Goal: Task Accomplishment & Management: Complete application form

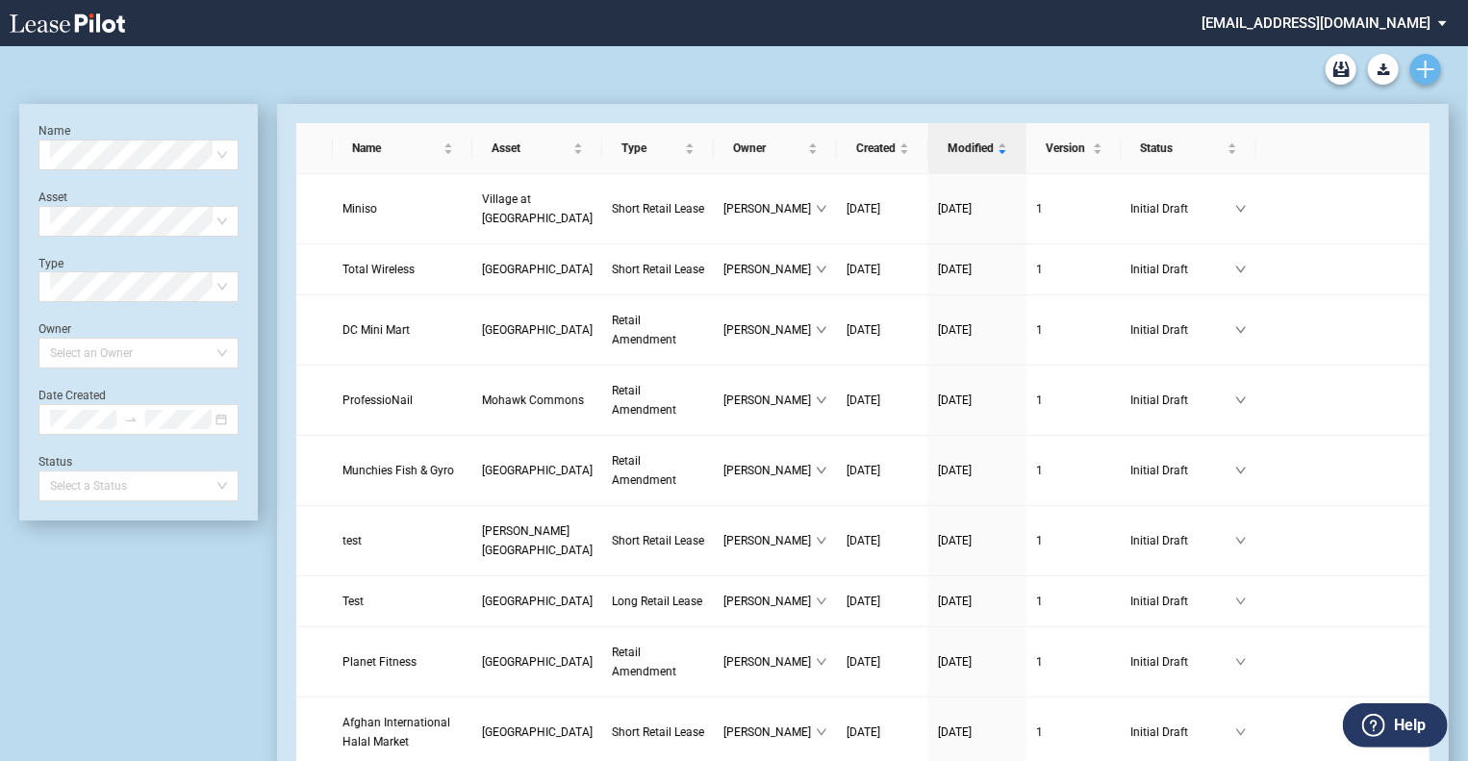
click at [1435, 69] on link "Create new document" at bounding box center [1425, 69] width 31 height 31
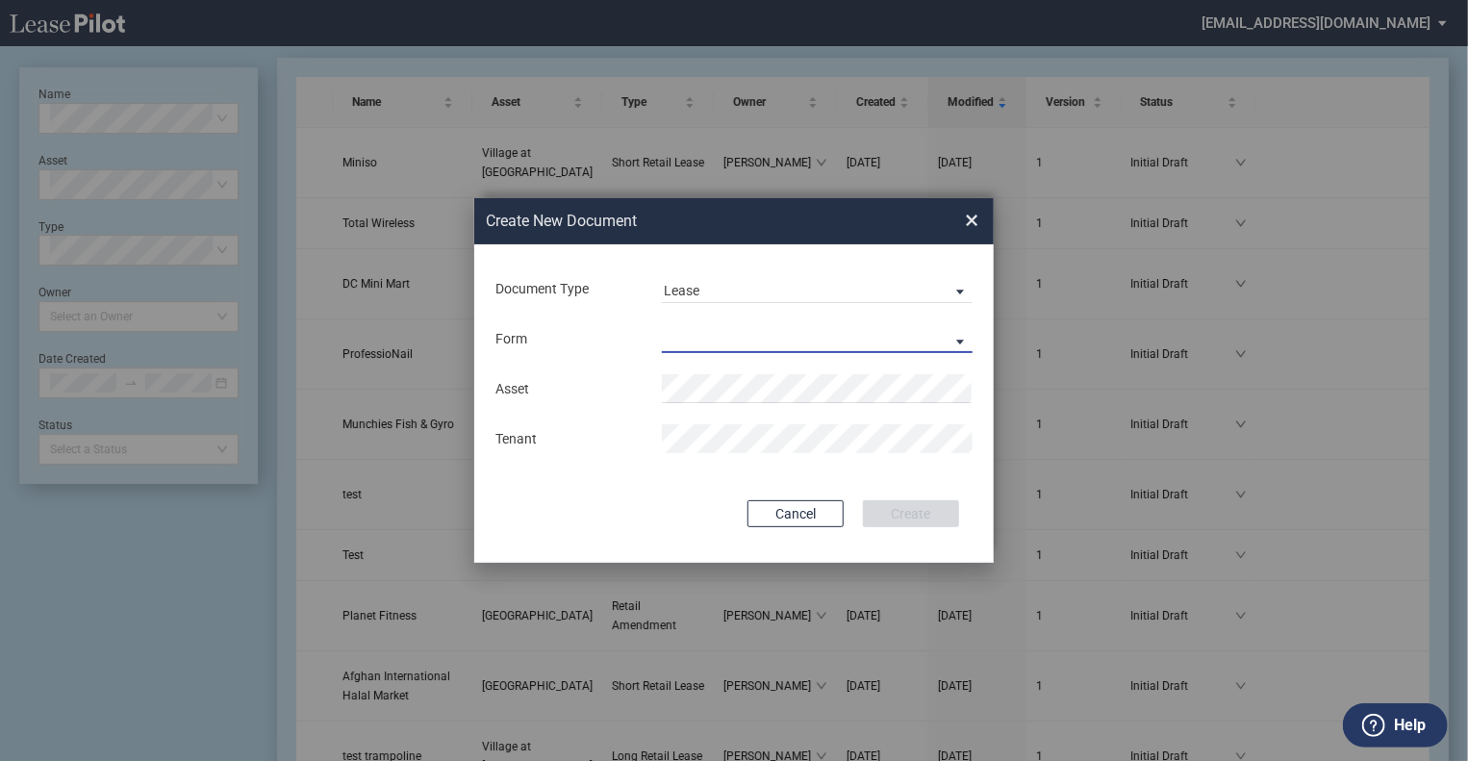
click at [681, 330] on md-select "Long Retail Lease Short Retail Lease" at bounding box center [817, 338] width 311 height 29
click at [677, 289] on md-backdrop at bounding box center [734, 403] width 1468 height 807
click at [693, 287] on div "Lease" at bounding box center [682, 290] width 36 height 15
click at [698, 331] on div "Amendment" at bounding box center [705, 336] width 83 height 21
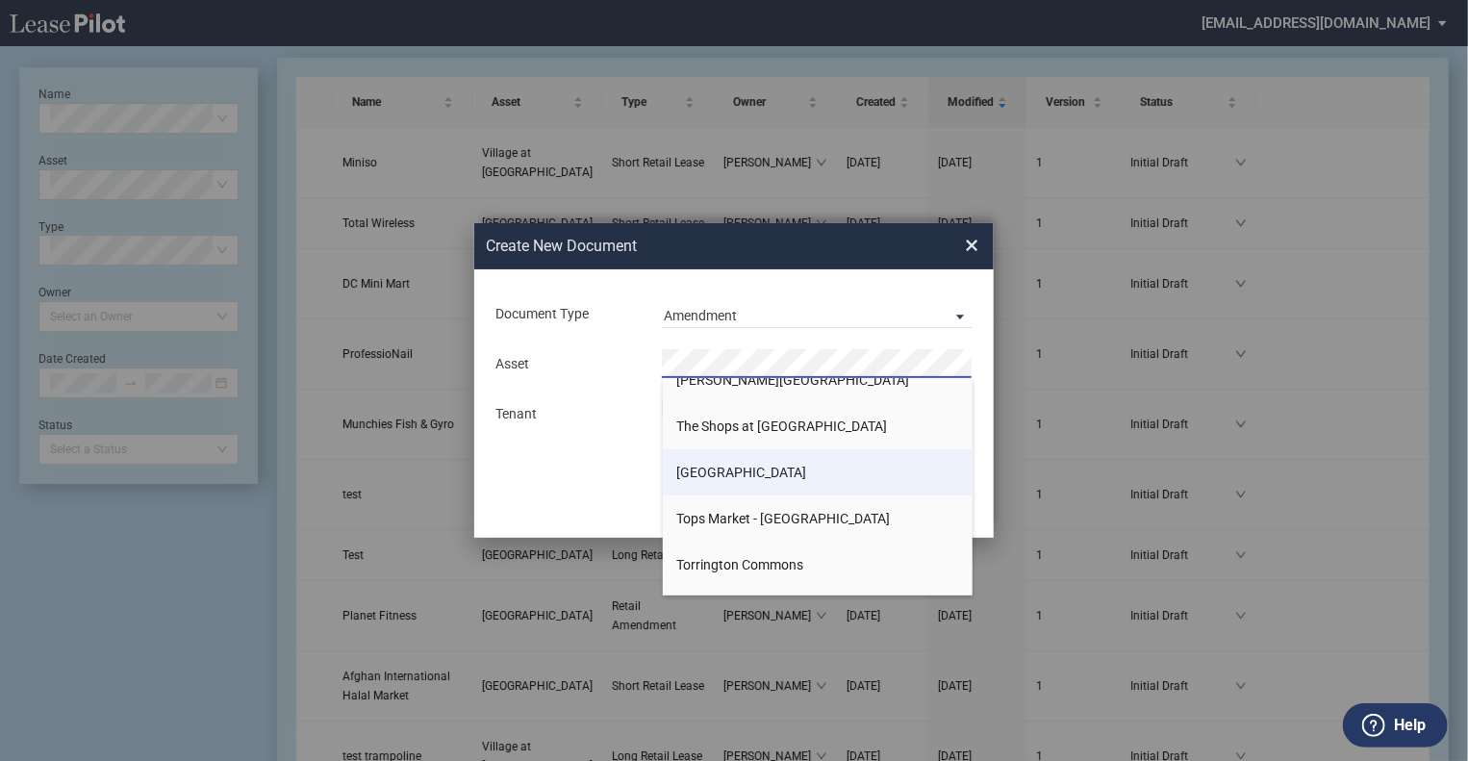
scroll to position [3174, 0]
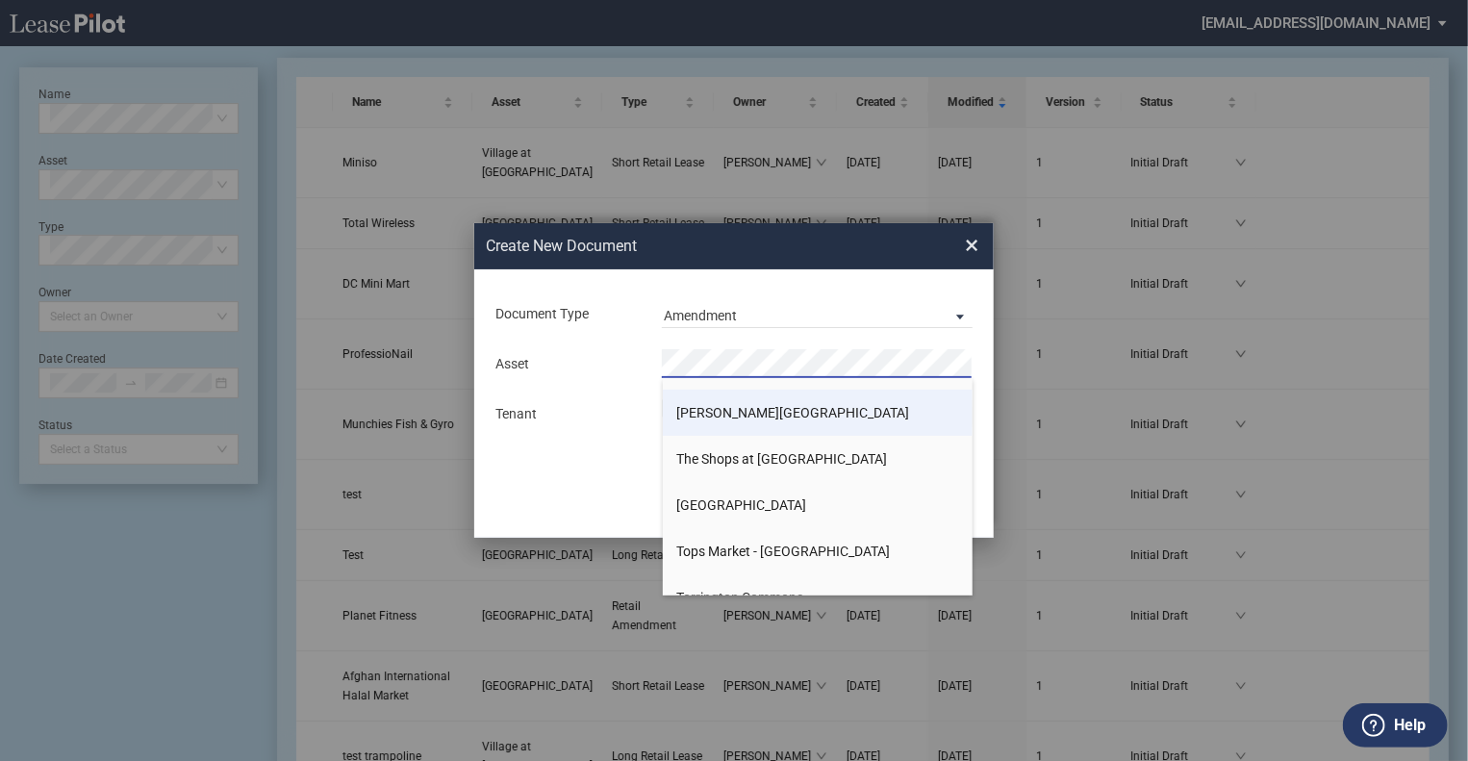
click at [719, 413] on span "[PERSON_NAME][GEOGRAPHIC_DATA]" at bounding box center [793, 412] width 233 height 15
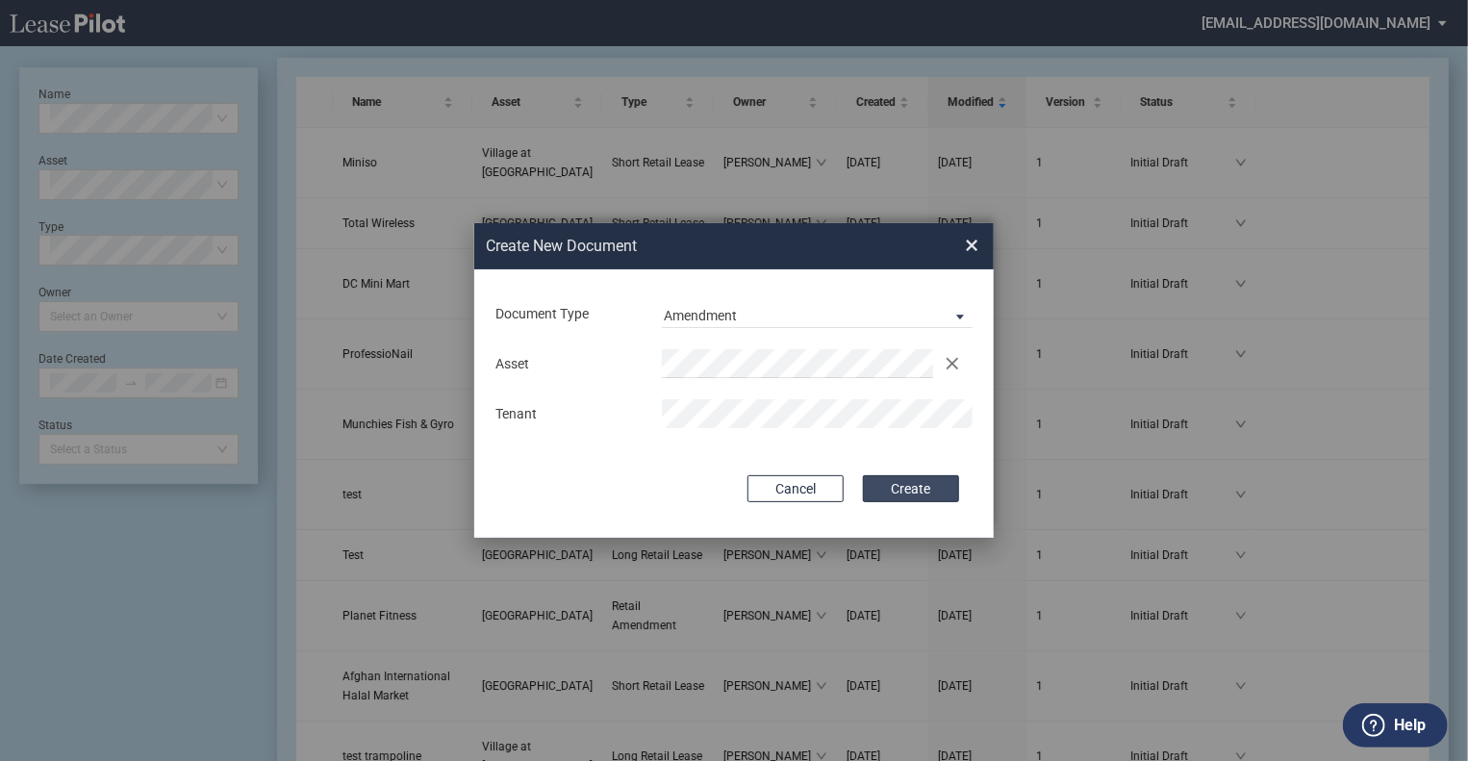
click at [893, 495] on button "Create" at bounding box center [911, 488] width 96 height 27
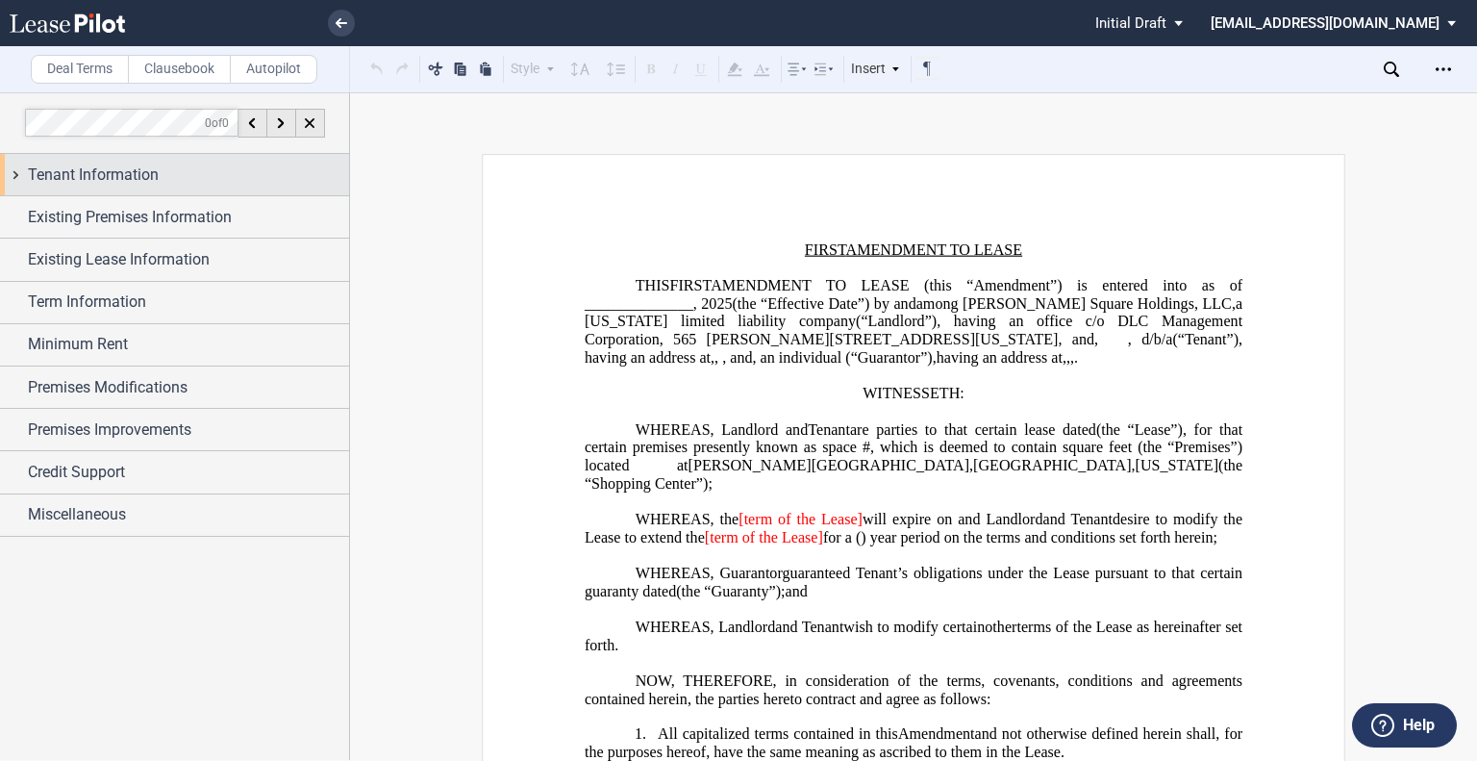
click at [212, 178] on div "Tenant Information" at bounding box center [188, 175] width 321 height 23
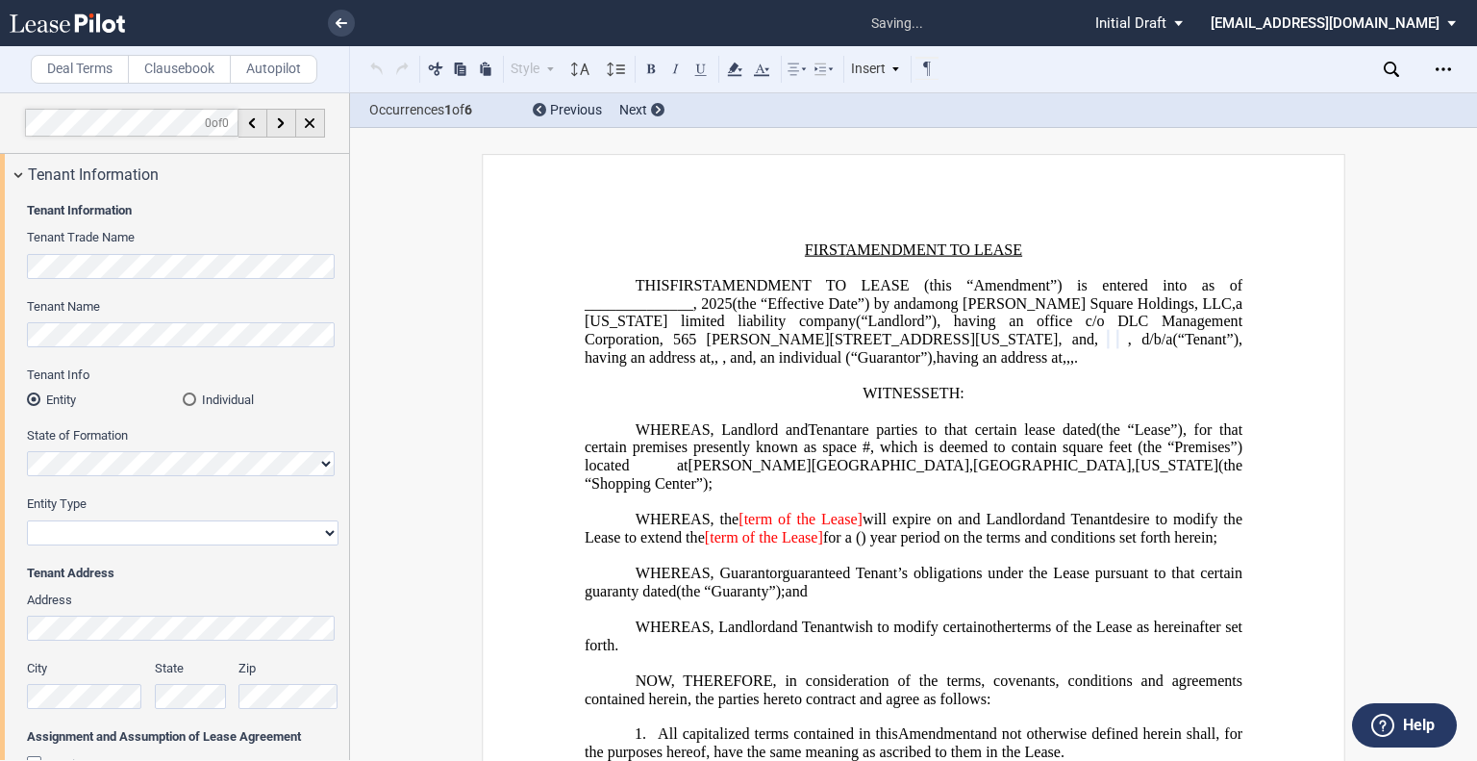
click at [69, 527] on select "Corporation Limited Liability Company General Partnership Limited Partnership O…" at bounding box center [183, 532] width 312 height 25
select select "limited liability company"
click at [27, 520] on select "Corporation Limited Liability Company General Partnership Limited Partnership O…" at bounding box center [183, 532] width 312 height 25
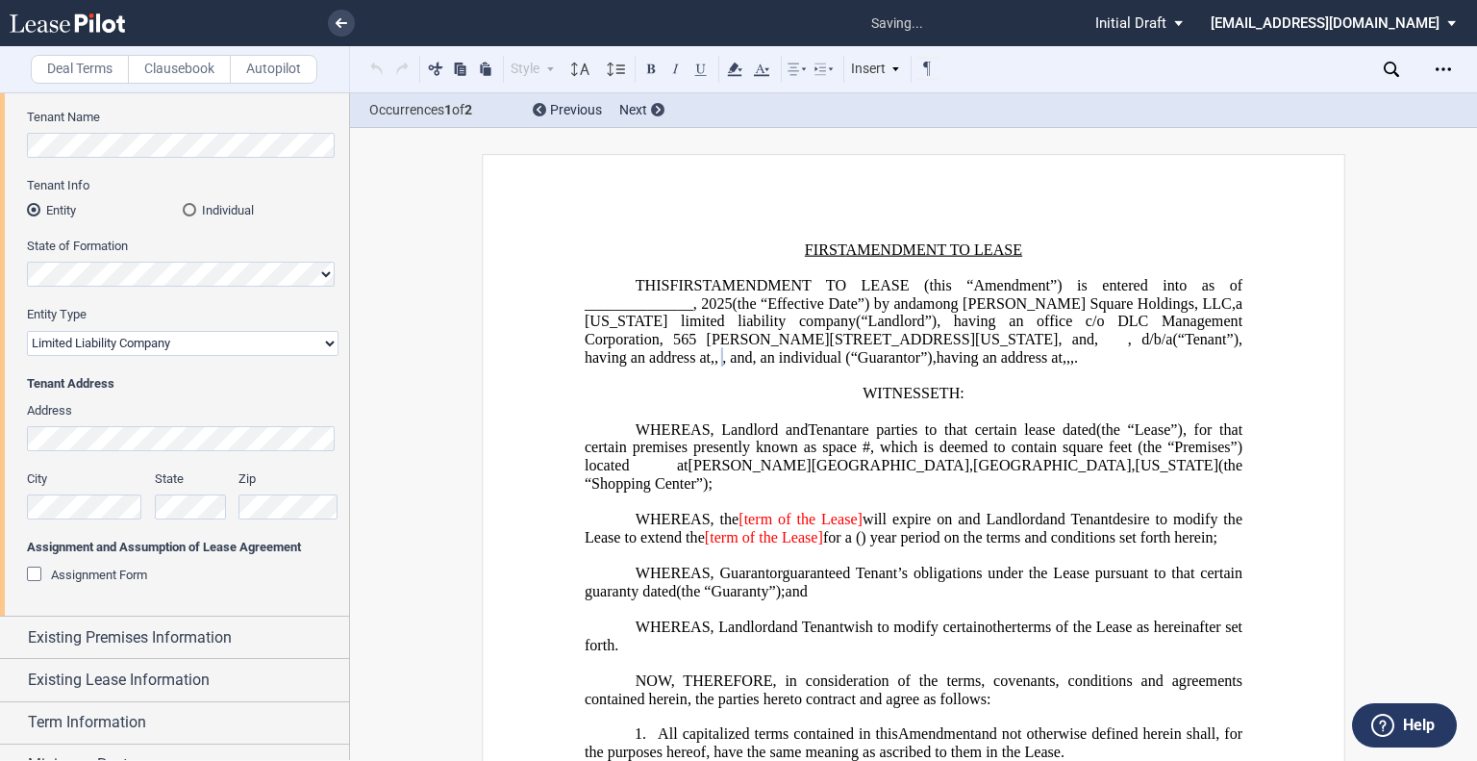
scroll to position [192, 0]
click at [30, 572] on div "Assignment Form" at bounding box center [36, 573] width 19 height 19
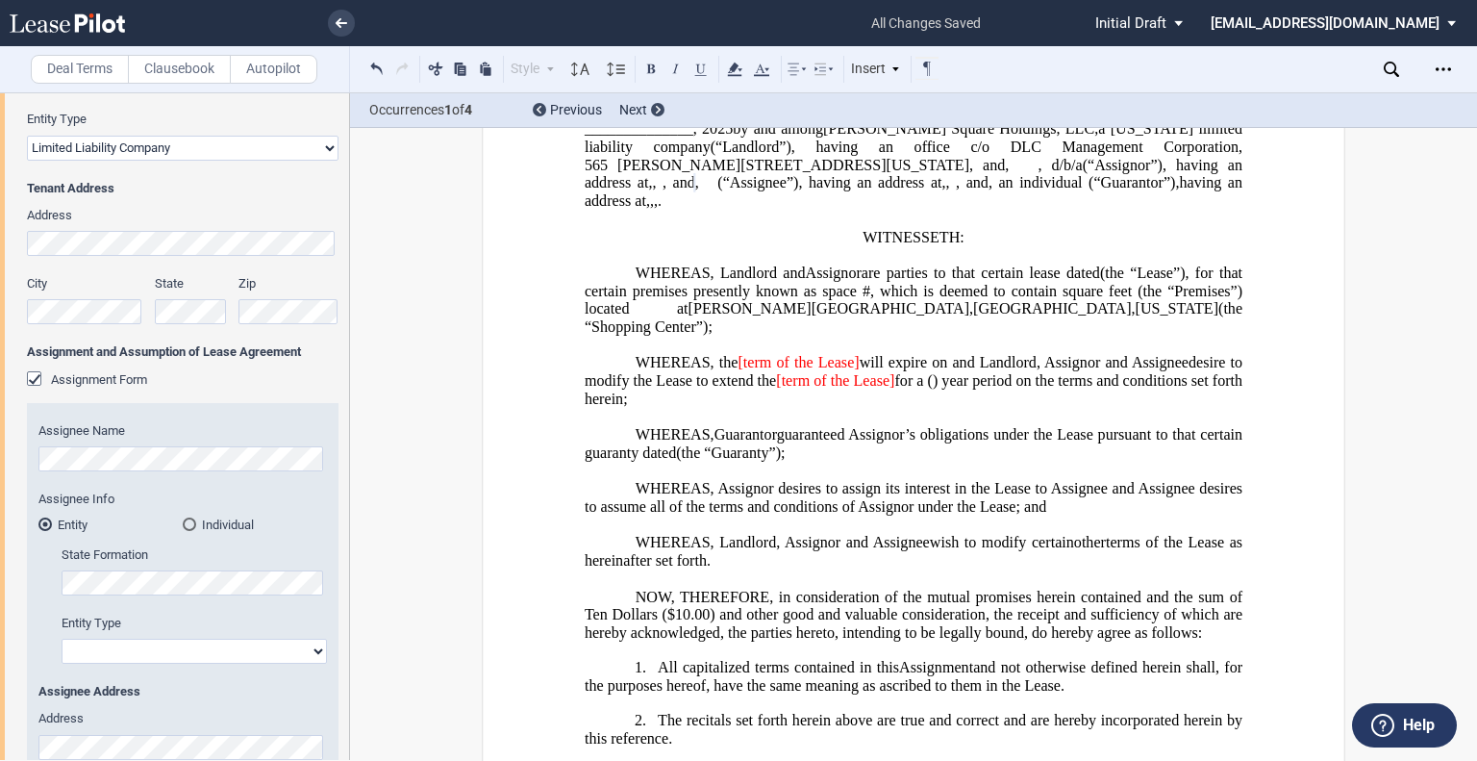
click at [135, 657] on select "Corporation Limited Liability Company General Partnership Limited Partnership O…" at bounding box center [194, 651] width 265 height 25
select select "limited liability company"
click at [62, 639] on select "Corporation Limited Liability Company General Partnership Limited Partnership O…" at bounding box center [194, 651] width 265 height 25
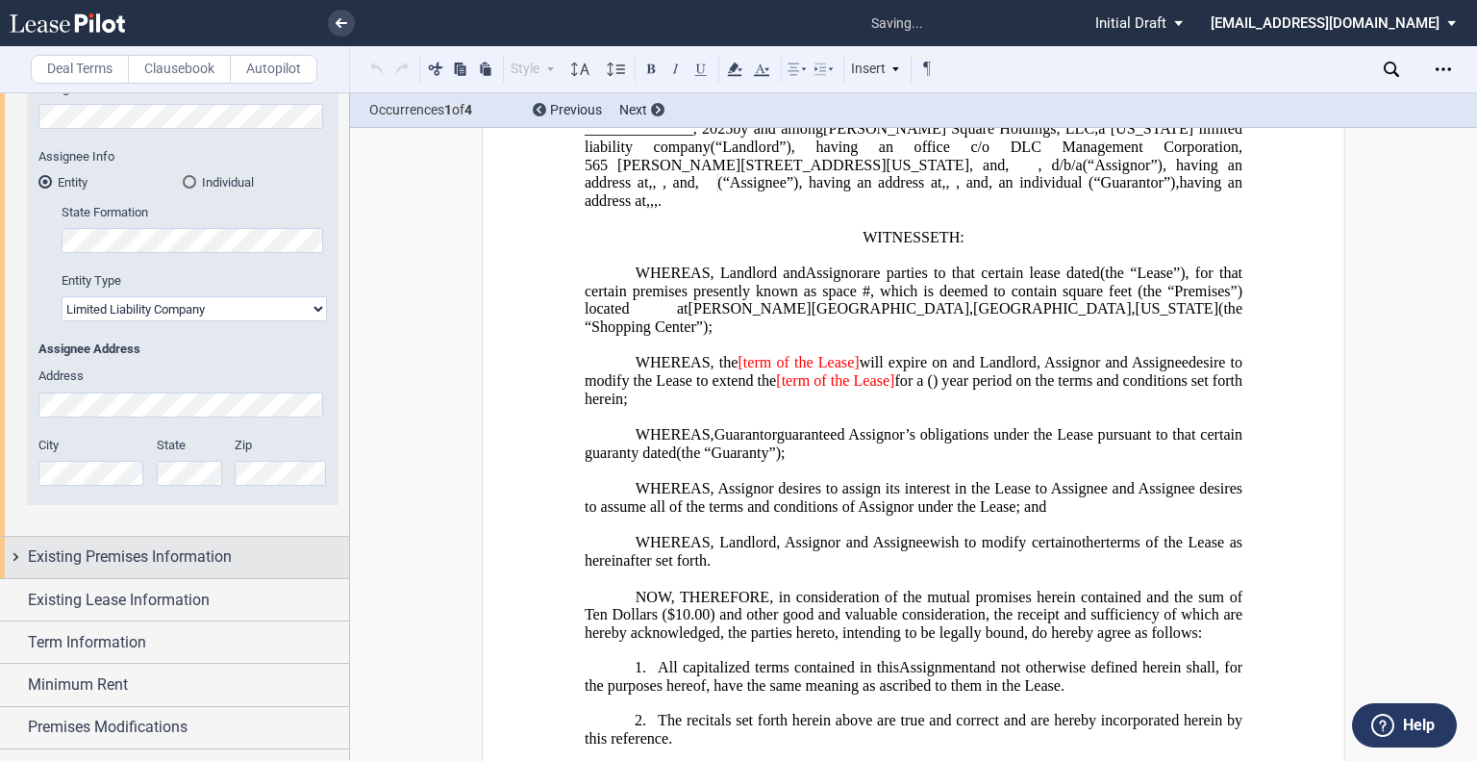
scroll to position [769, 0]
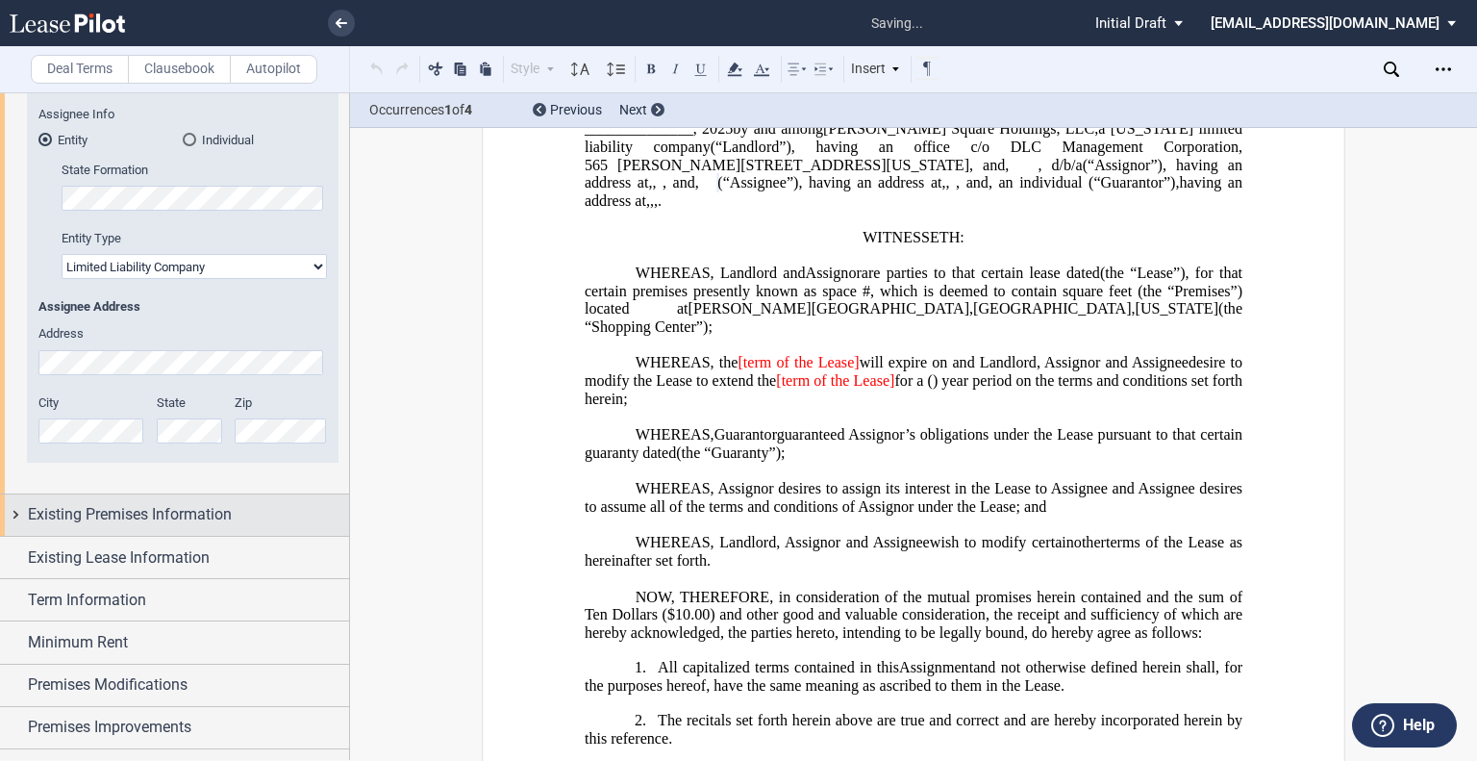
click at [145, 518] on span "Existing Premises Information" at bounding box center [130, 514] width 204 height 23
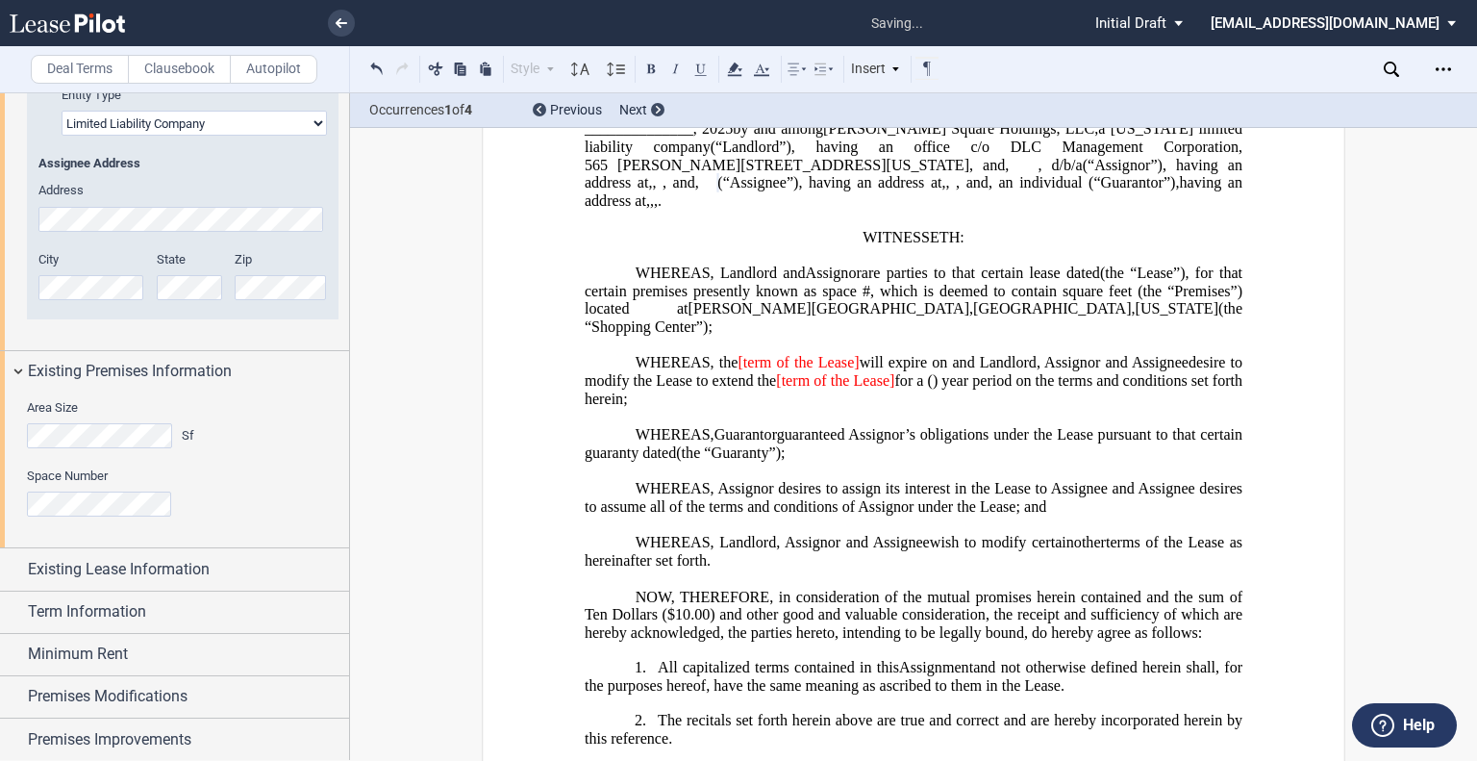
scroll to position [962, 0]
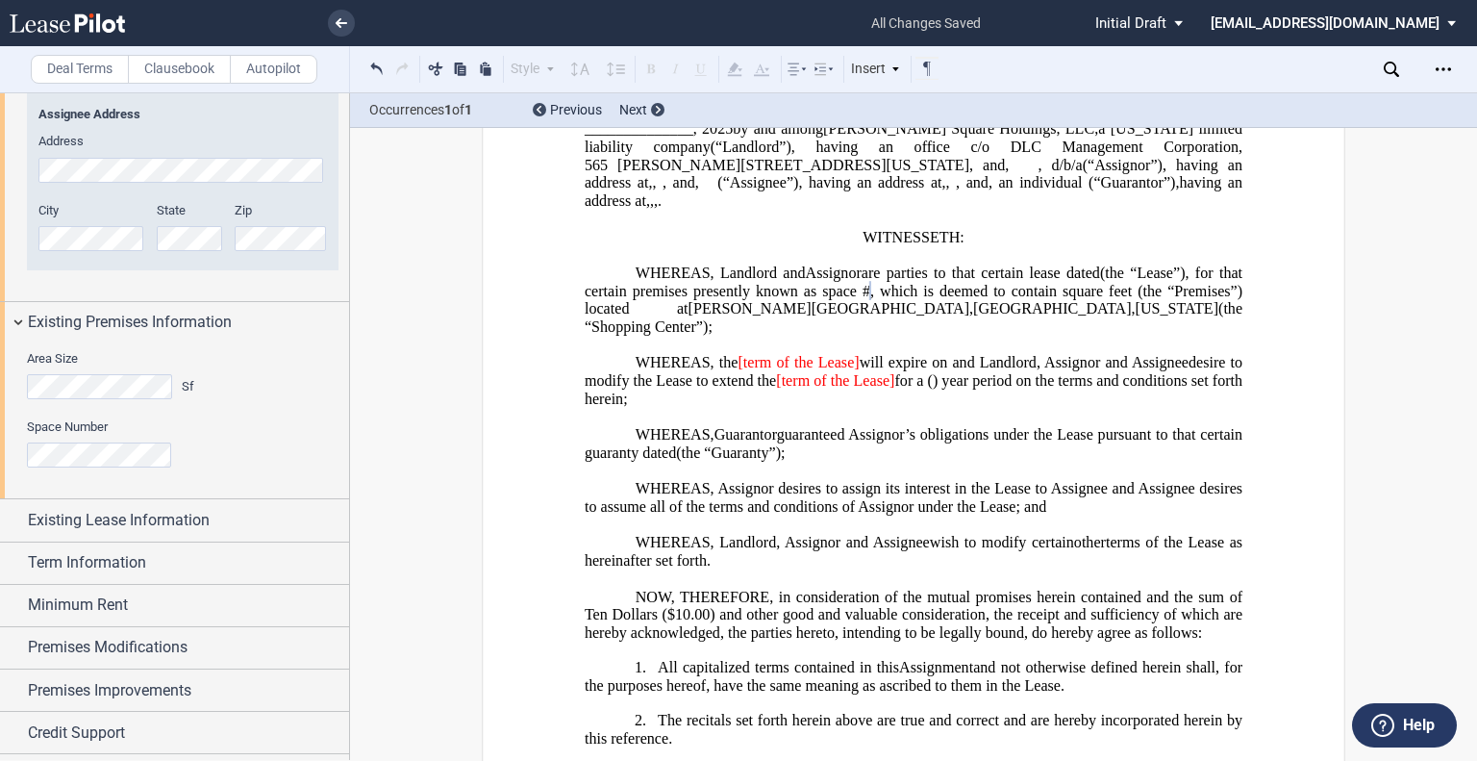
click at [0, 451] on div "Area Size Sf Space Number" at bounding box center [174, 420] width 349 height 155
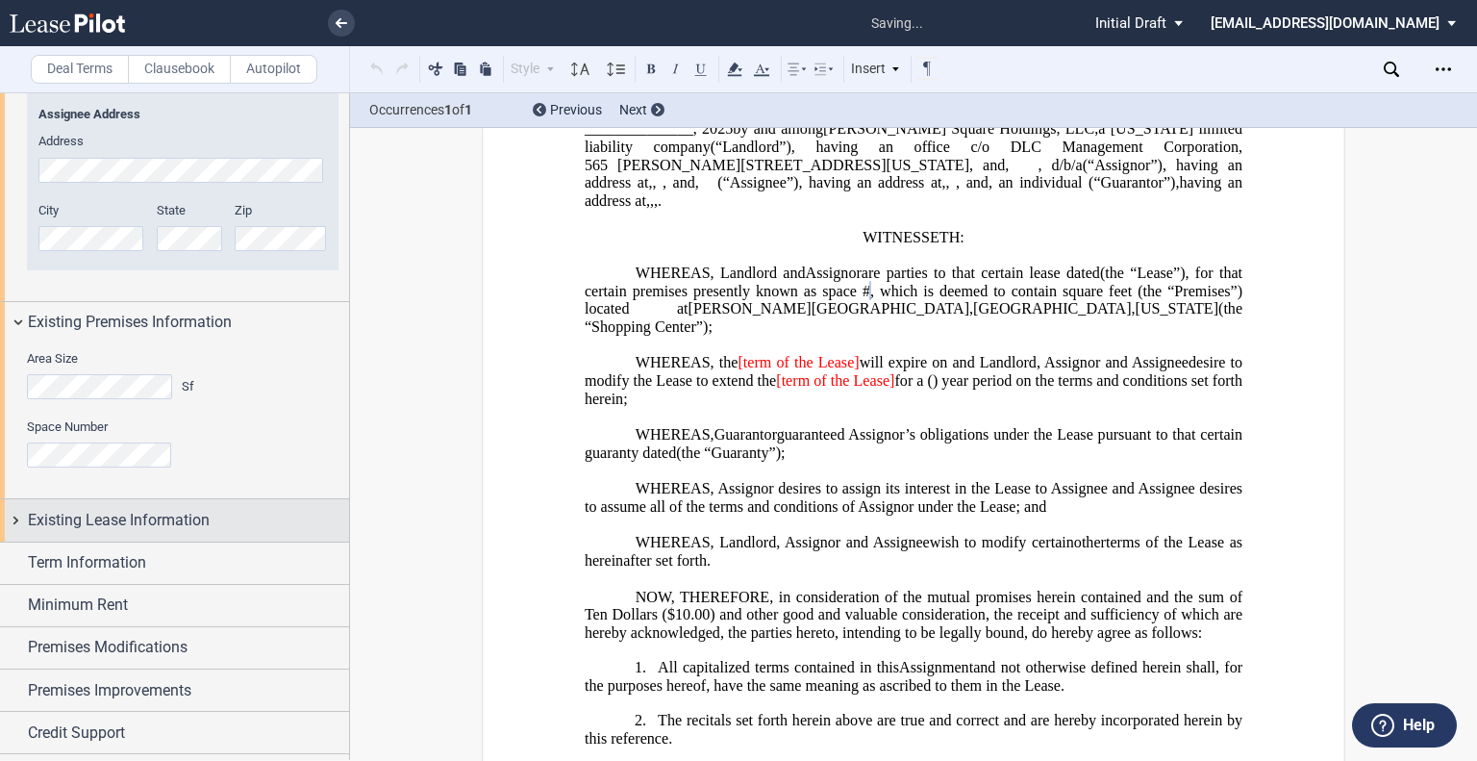
click at [171, 519] on span "Existing Lease Information" at bounding box center [119, 520] width 182 height 23
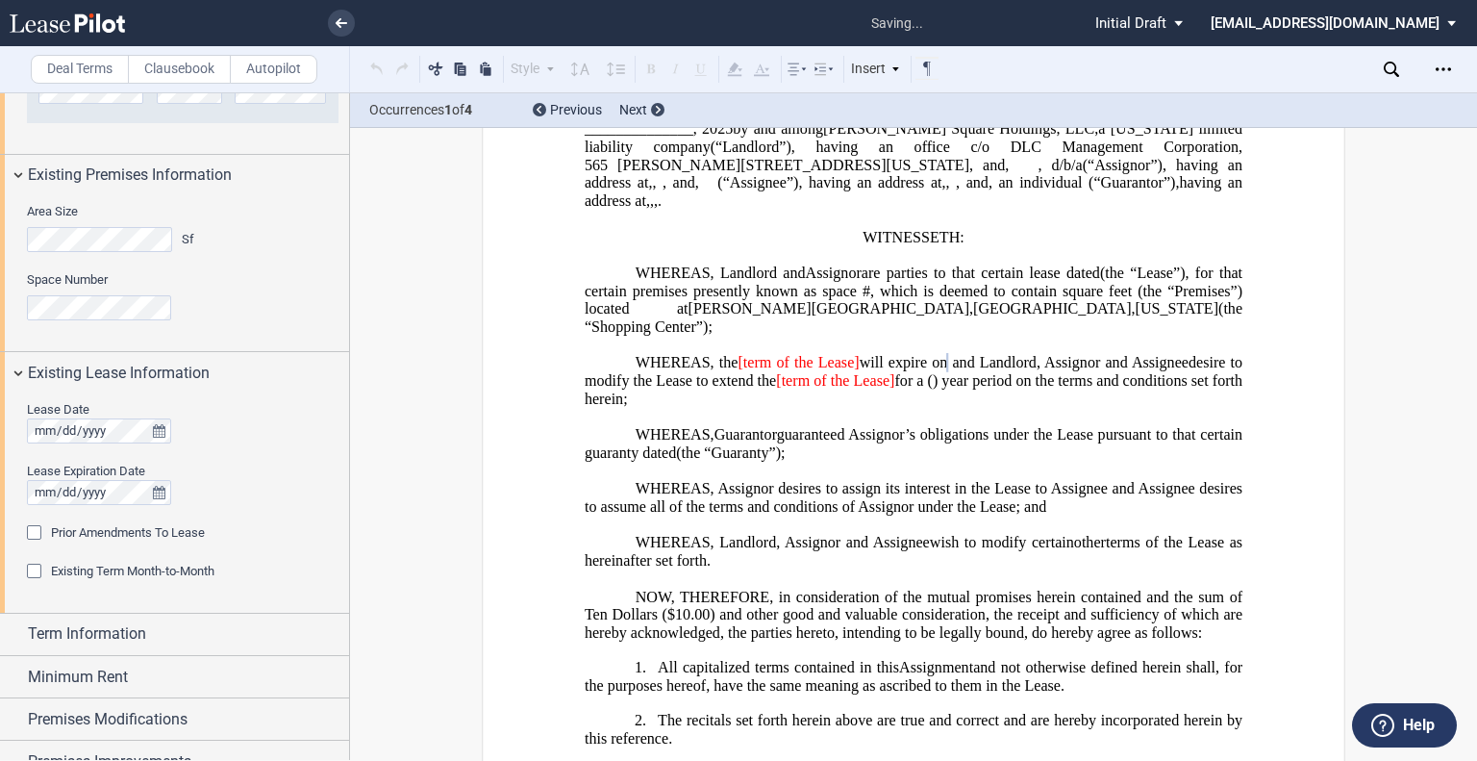
scroll to position [1154, 0]
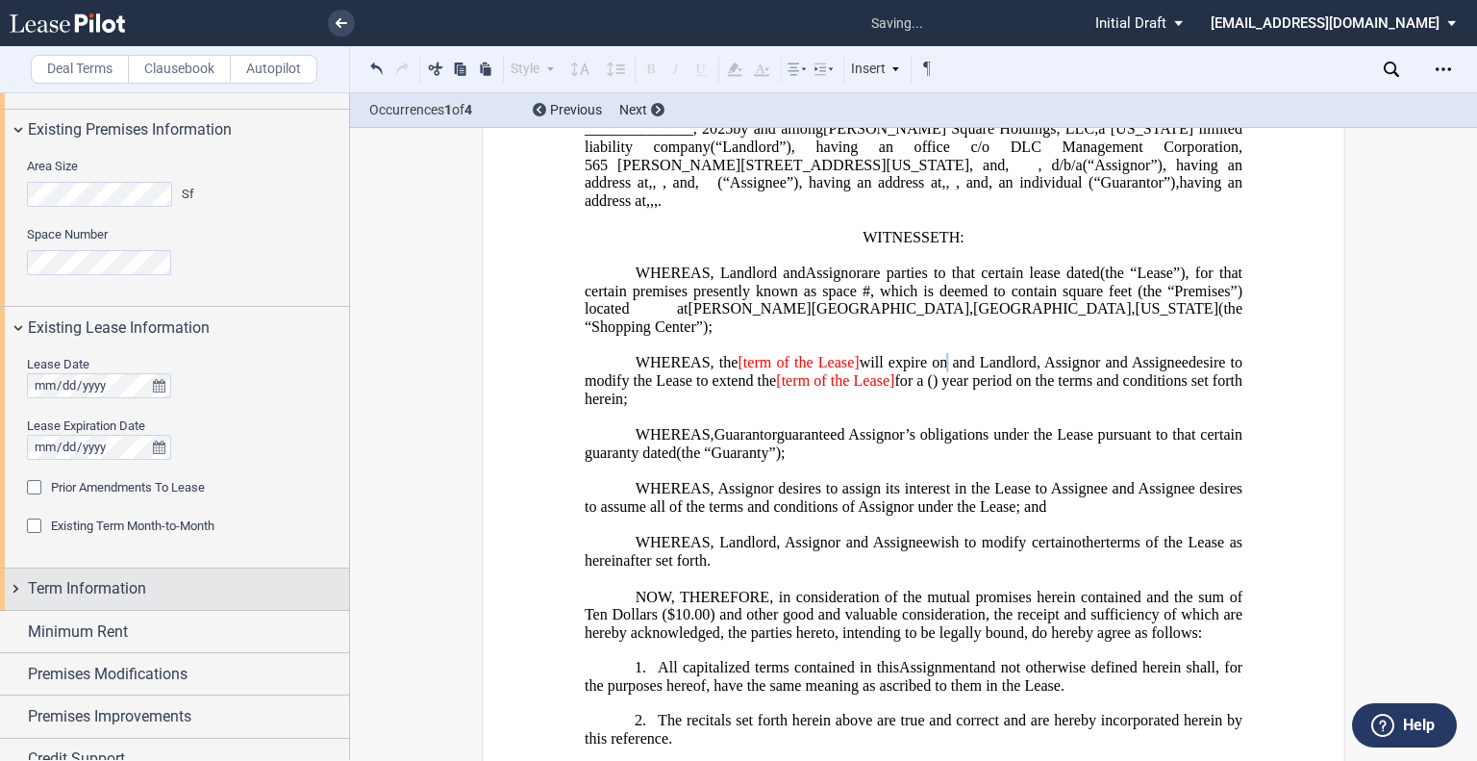
click at [130, 573] on div "Term Information" at bounding box center [174, 588] width 349 height 41
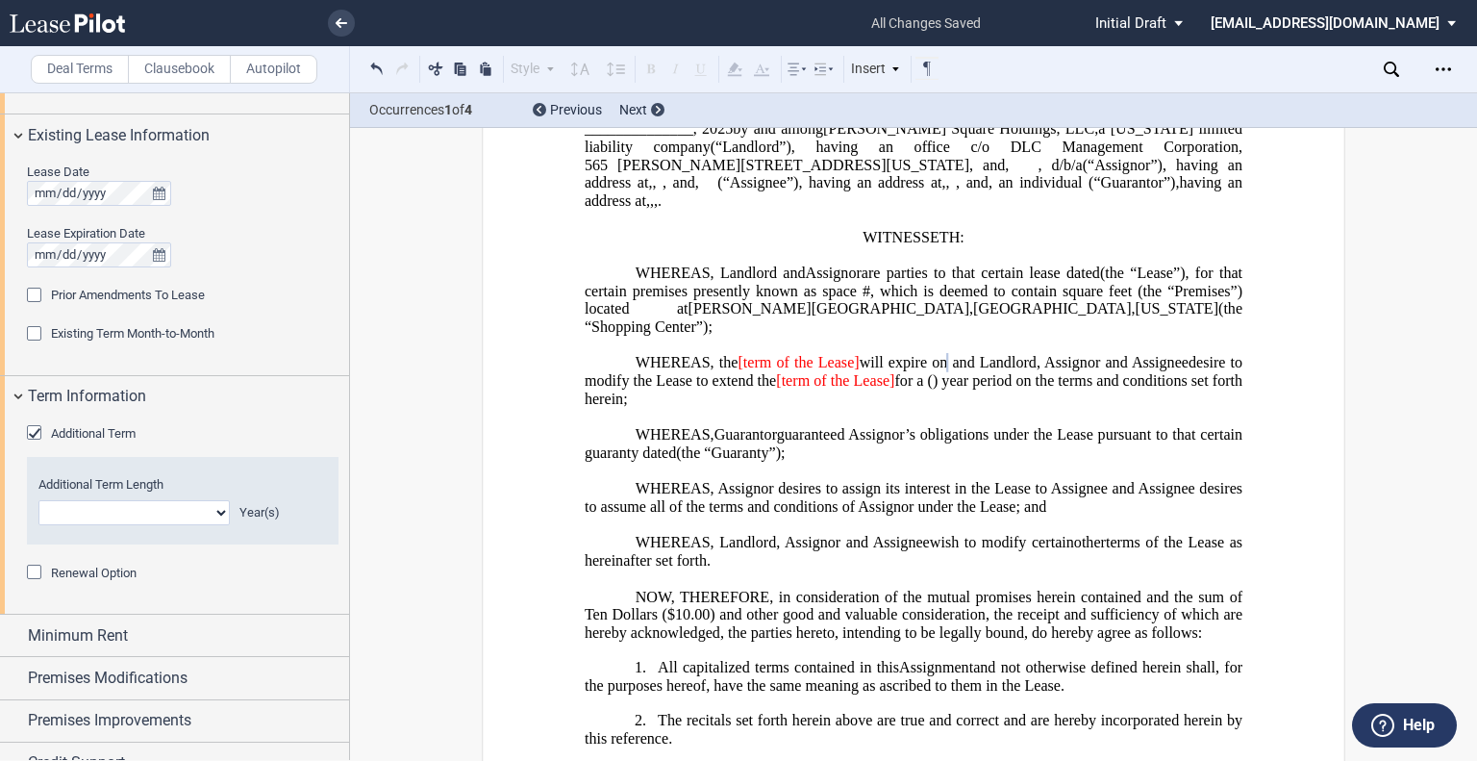
click at [33, 430] on div "Additional Term" at bounding box center [36, 434] width 19 height 19
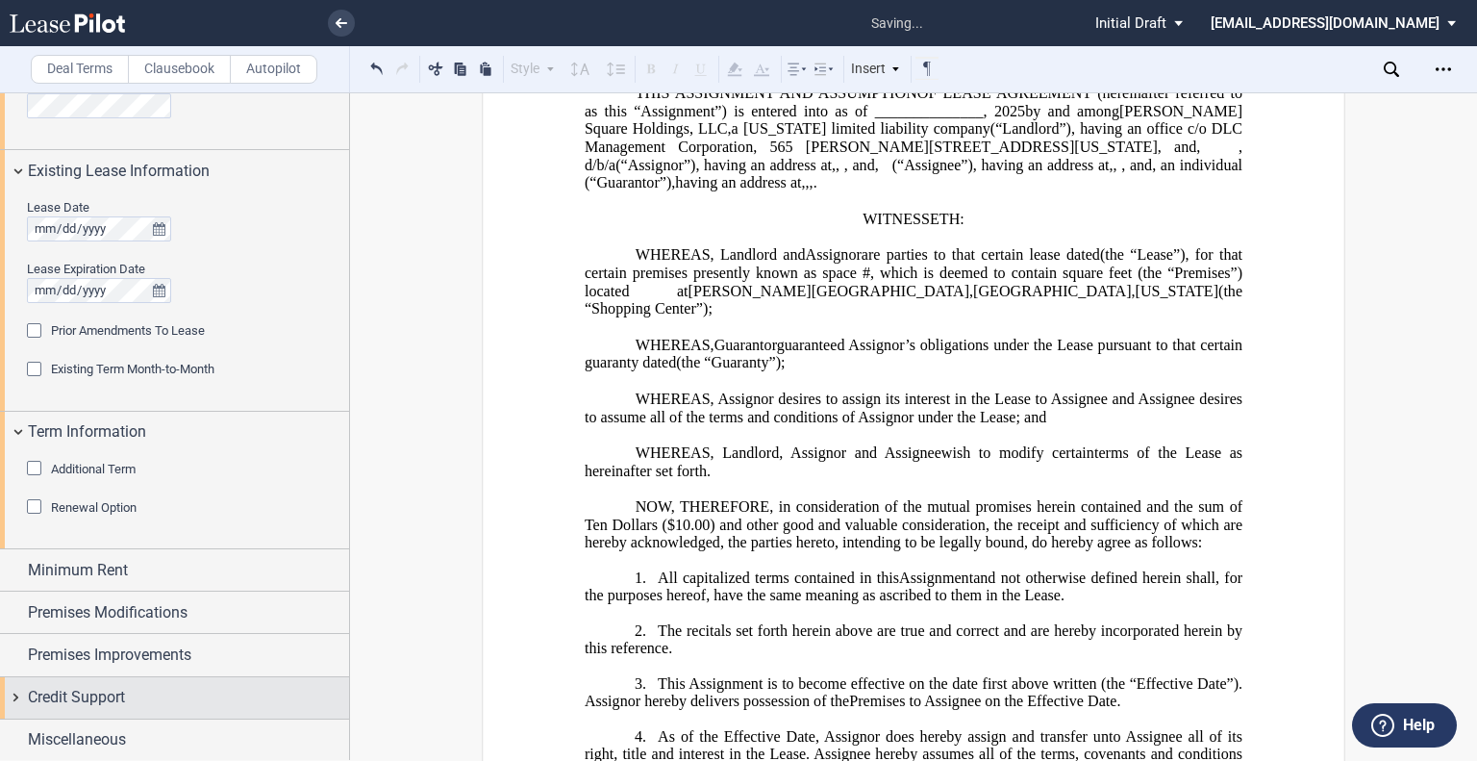
click at [207, 696] on div "Credit Support" at bounding box center [188, 697] width 321 height 23
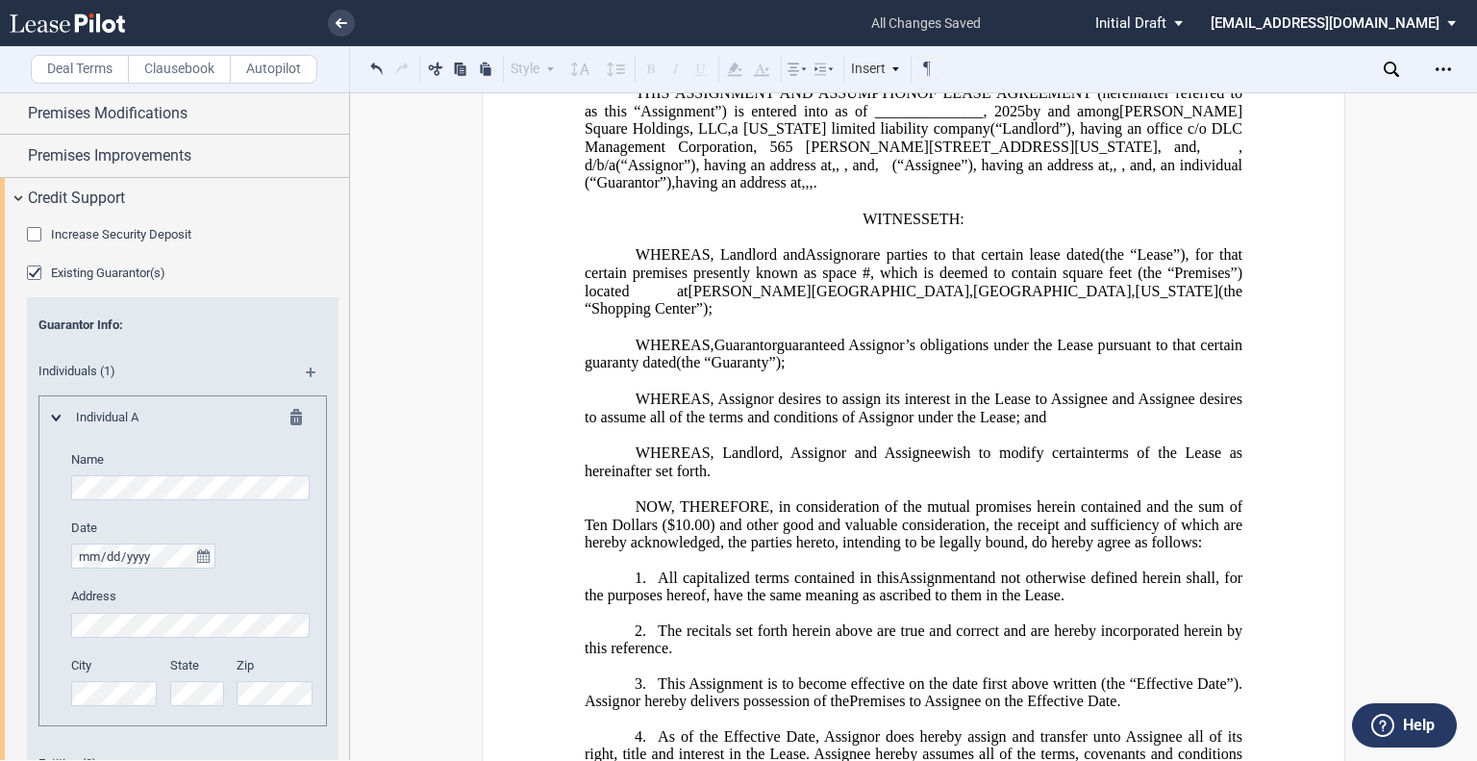
scroll to position [1948, 0]
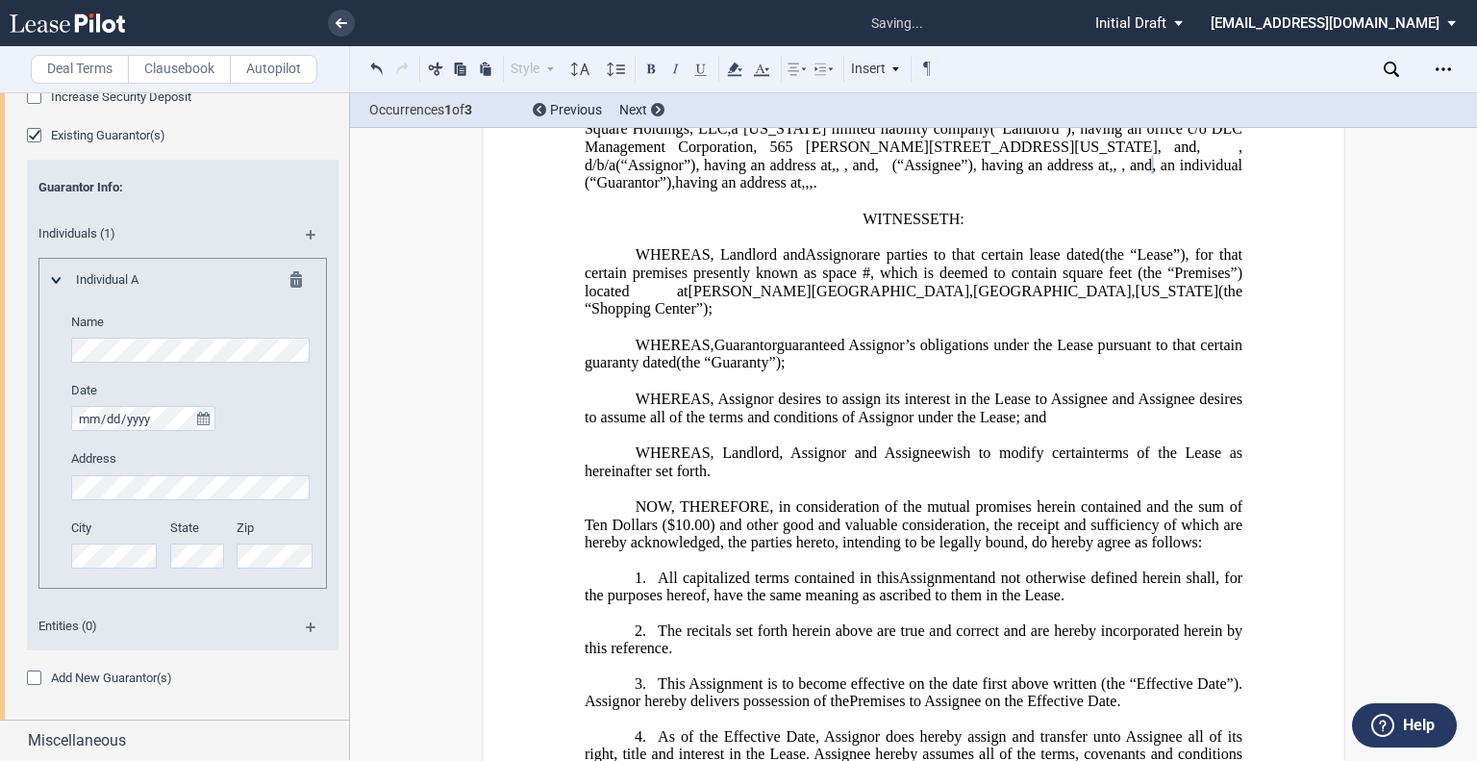
click at [312, 234] on md-icon at bounding box center [319, 241] width 26 height 23
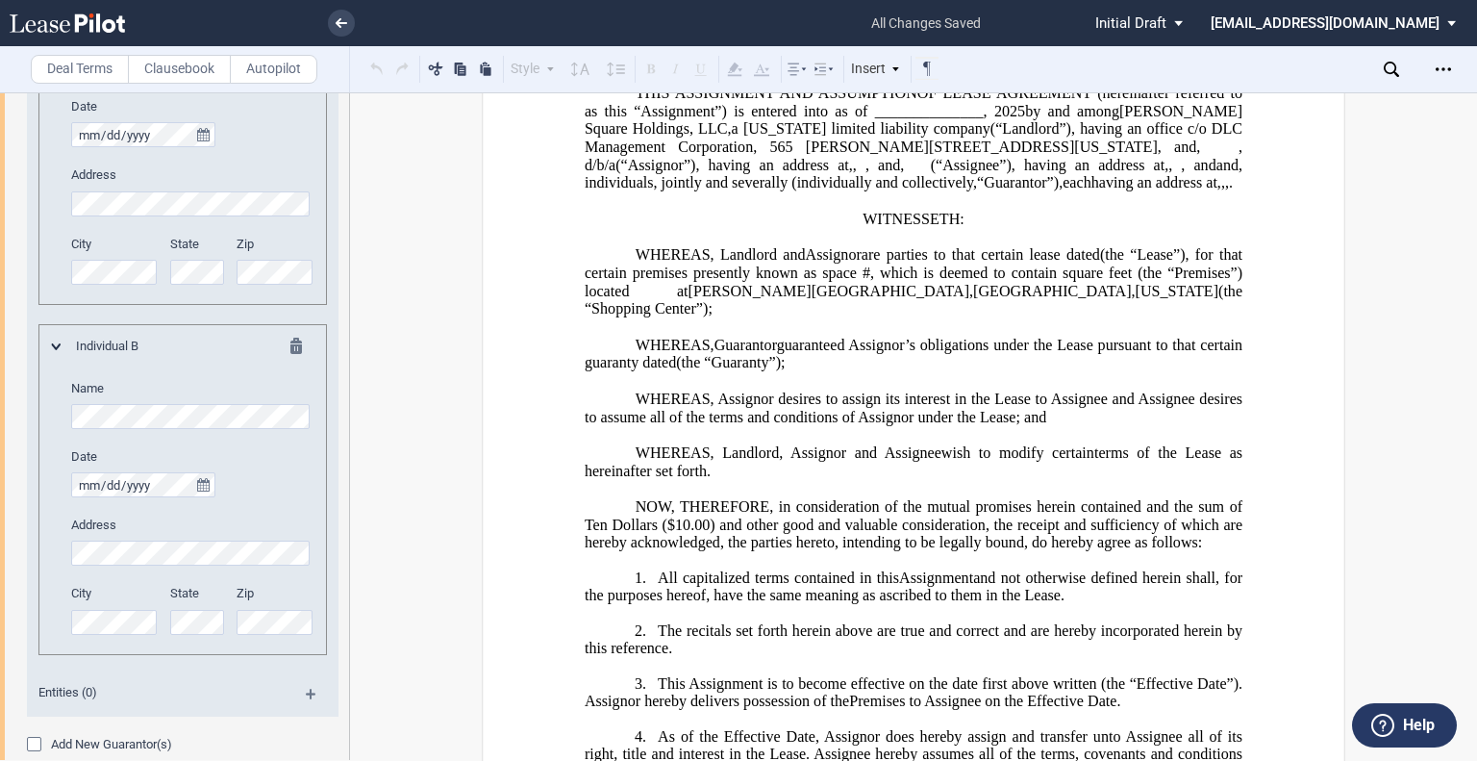
scroll to position [2236, 0]
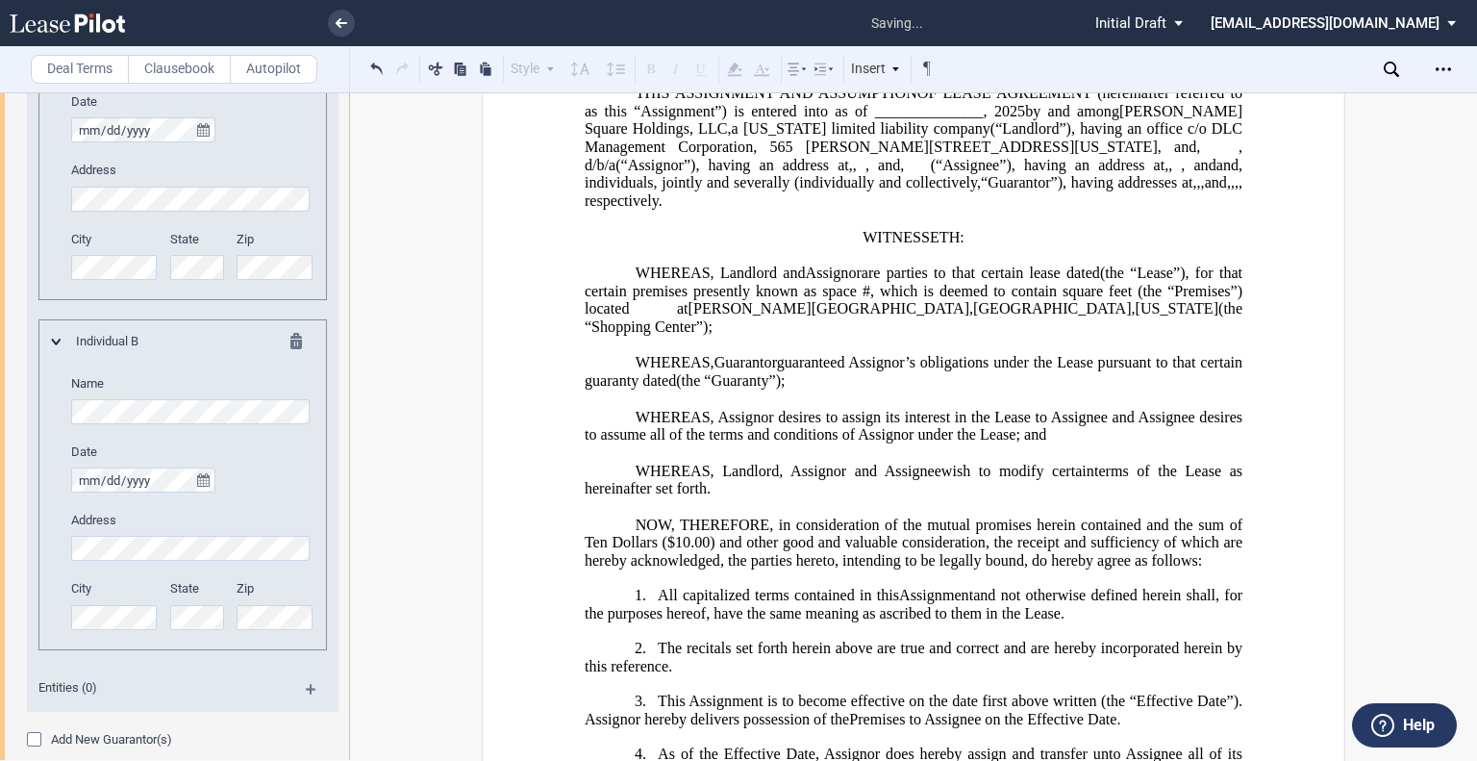
click at [0, 204] on div "Increase Security Deposit Additional Amount $ New Total Amount $ Existing Guara…" at bounding box center [174, 287] width 349 height 988
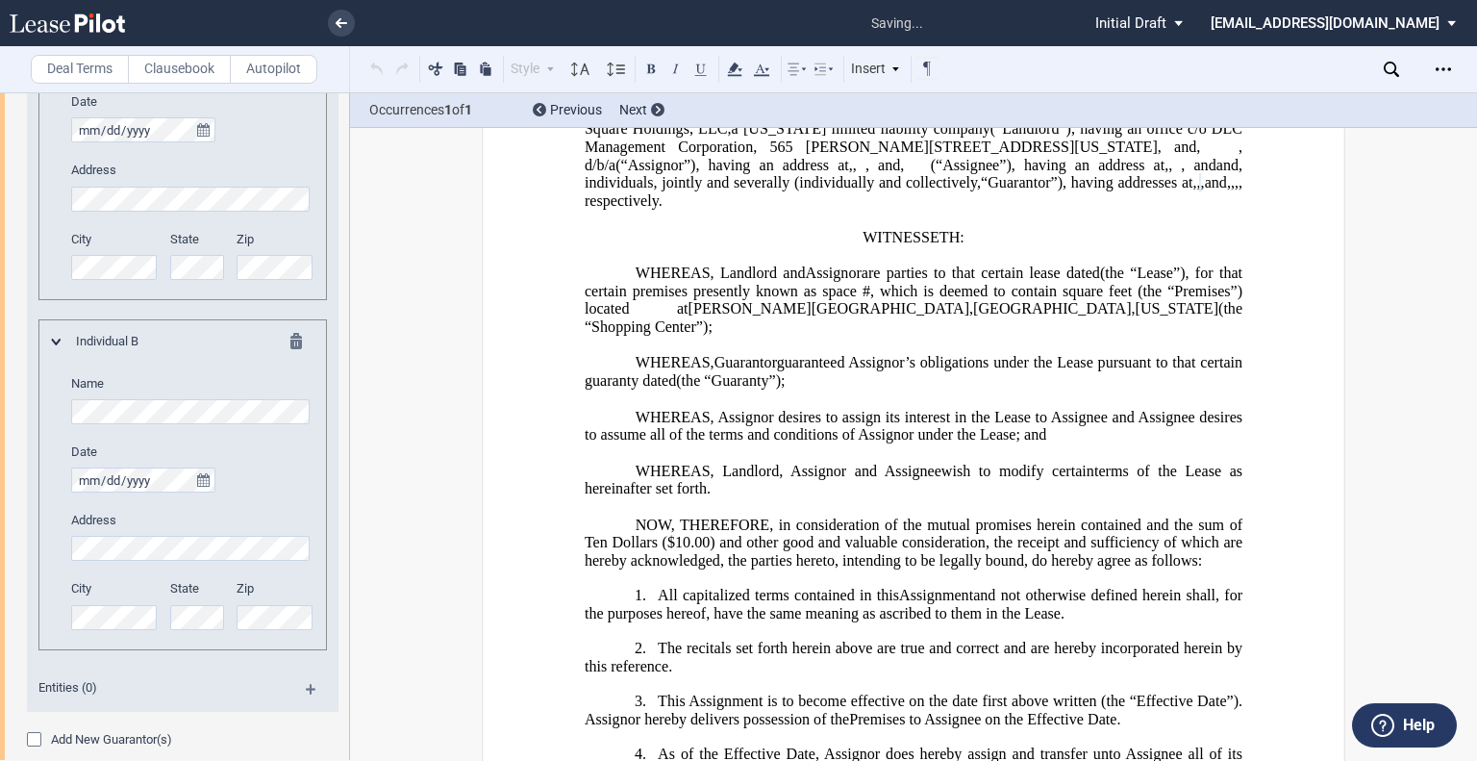
click at [104, 627] on div "City" at bounding box center [115, 614] width 111 height 68
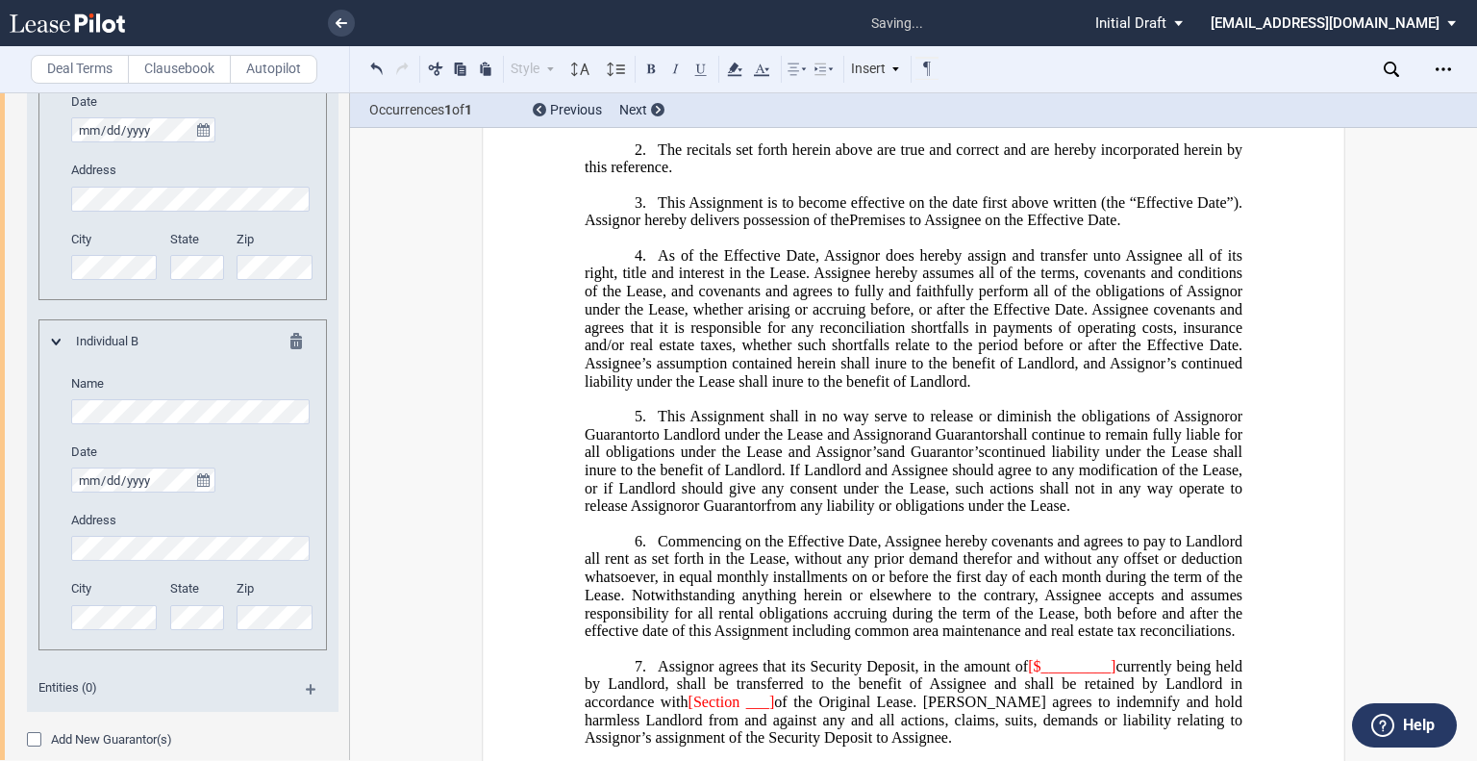
scroll to position [2298, 0]
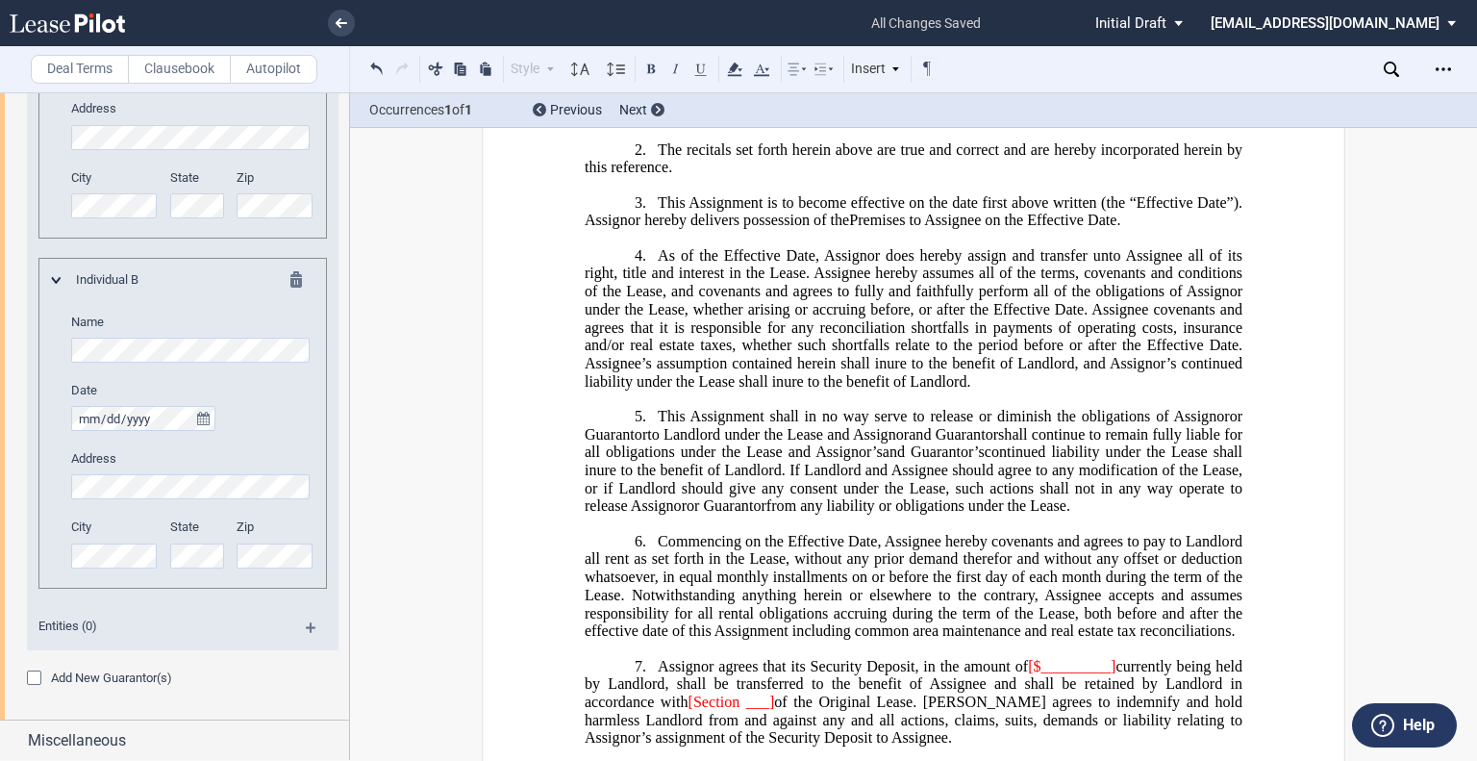
click at [31, 676] on div "Add New Guarantor(s)" at bounding box center [36, 679] width 19 height 19
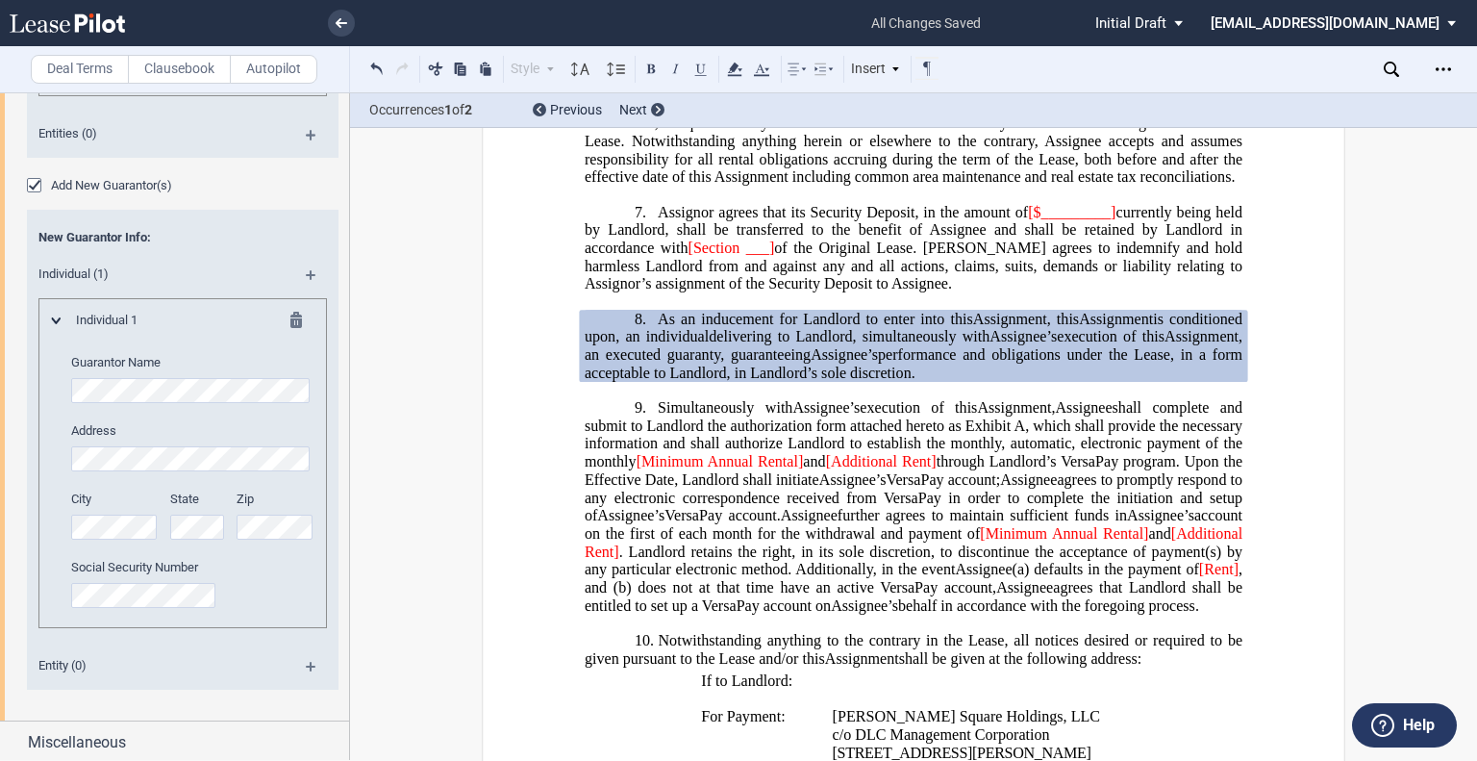
scroll to position [2792, 0]
click at [292, 317] on md-icon at bounding box center [301, 321] width 23 height 23
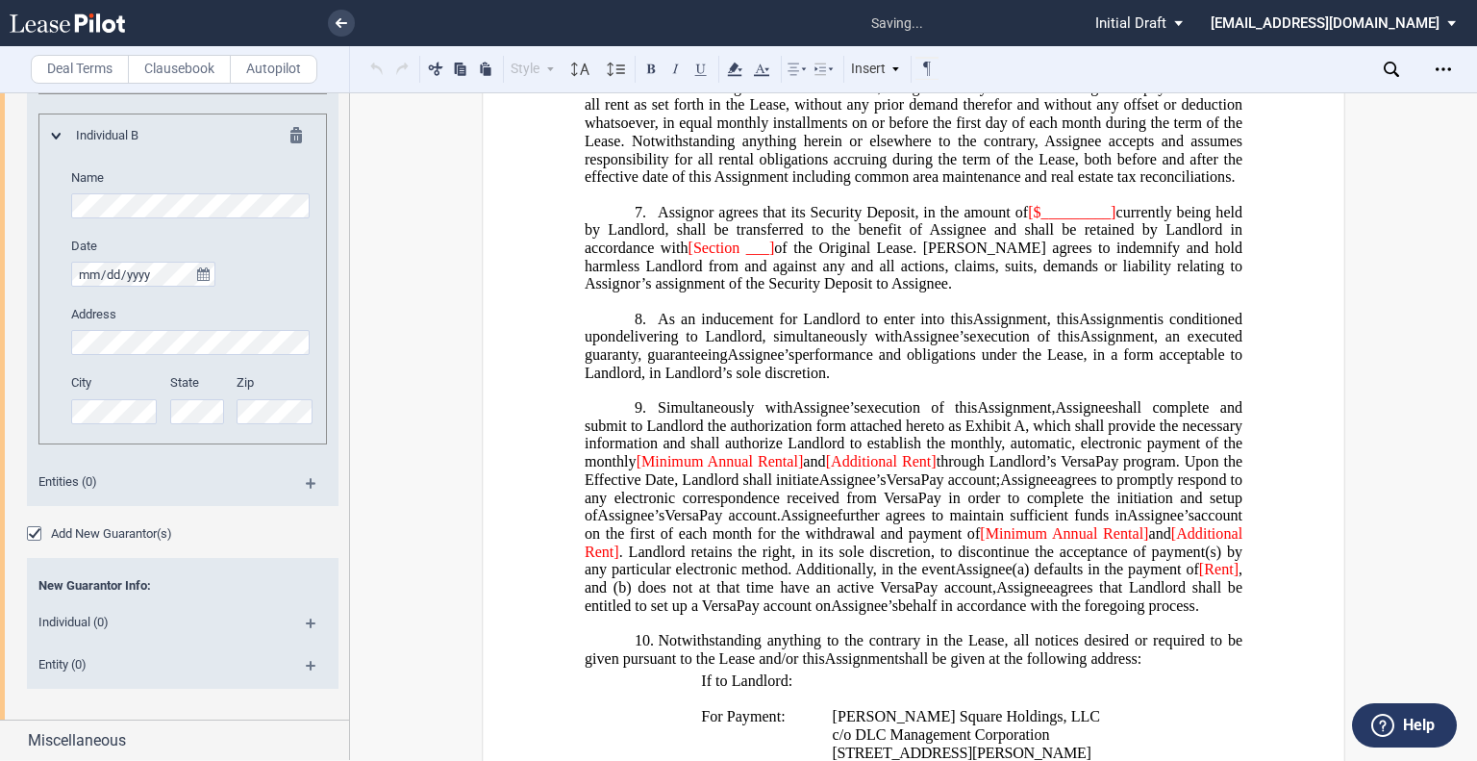
click at [310, 663] on md-icon at bounding box center [319, 672] width 26 height 23
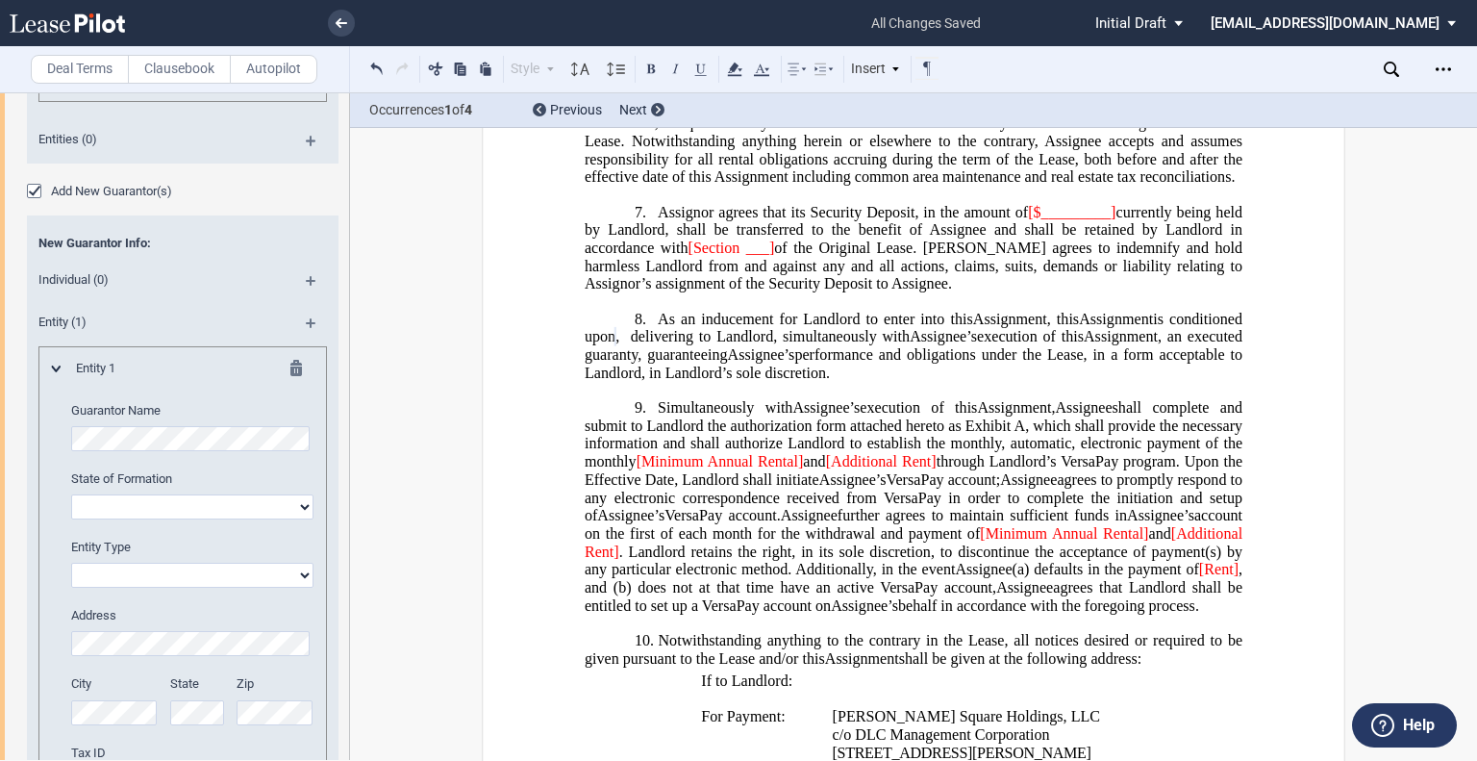
scroll to position [2923, 0]
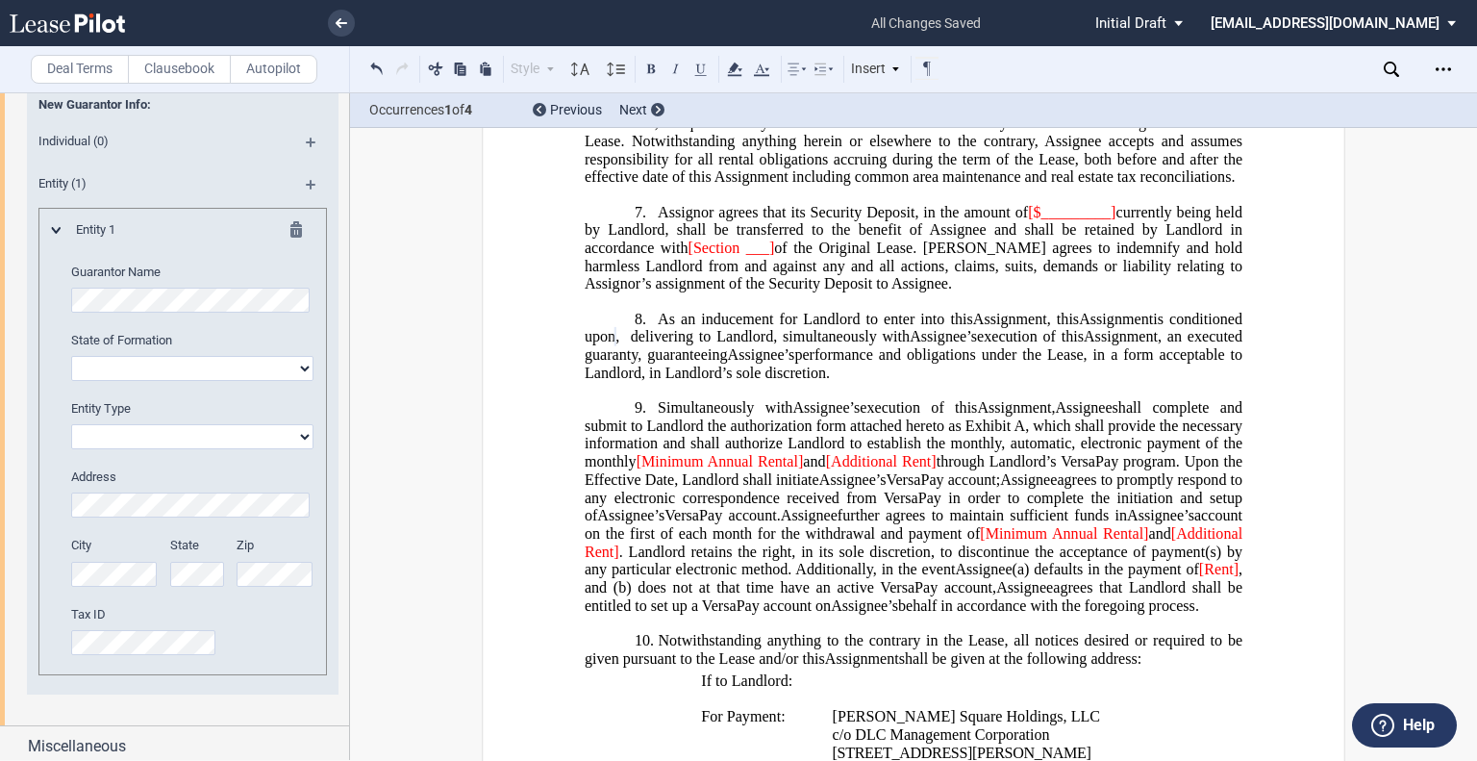
click at [303, 438] on select "Corporation Limited liability company General Partnership Limited Partnership O…" at bounding box center [192, 436] width 242 height 25
select select "corporation"
click at [71, 424] on select "Corporation Limited liability company General Partnership Limited Partnership O…" at bounding box center [192, 436] width 242 height 25
